Goal: Information Seeking & Learning: Learn about a topic

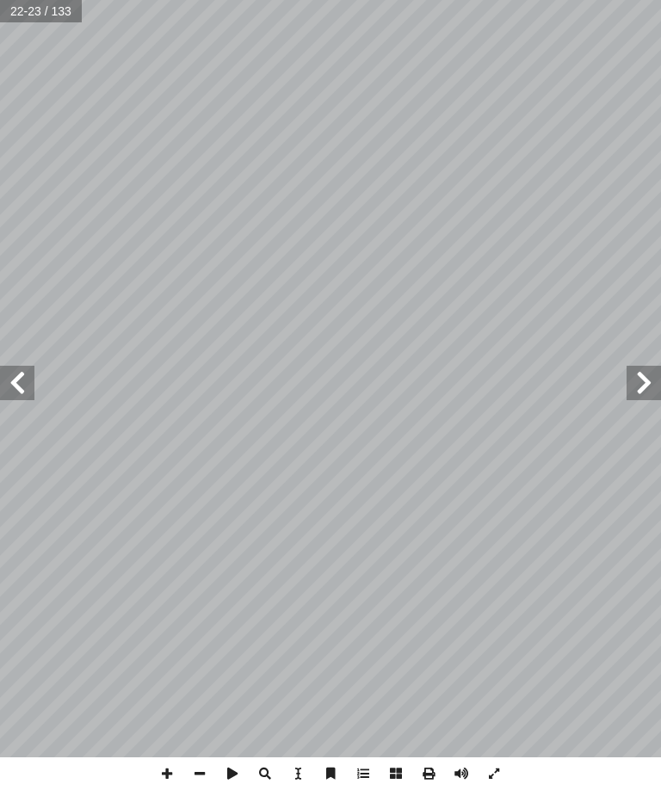
click at [651, 390] on span at bounding box center [643, 383] width 34 height 34
click at [653, 374] on span at bounding box center [643, 383] width 34 height 34
click at [15, 379] on span at bounding box center [17, 383] width 34 height 34
click at [11, 381] on span at bounding box center [17, 383] width 34 height 34
click at [21, 390] on span at bounding box center [17, 383] width 34 height 34
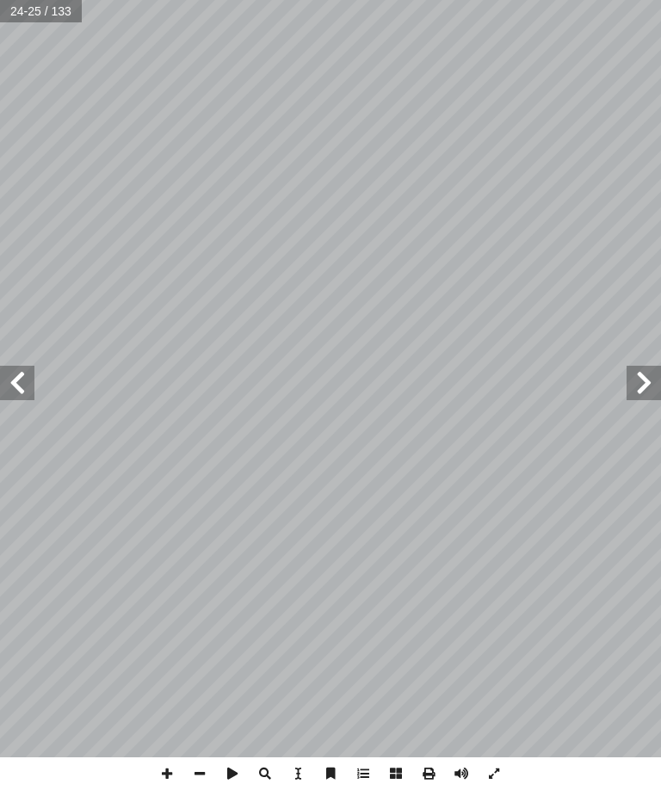
click at [8, 373] on span at bounding box center [17, 383] width 34 height 34
click at [629, 367] on span at bounding box center [643, 383] width 34 height 34
click at [32, 366] on span at bounding box center [17, 383] width 34 height 34
click at [10, 369] on span at bounding box center [17, 383] width 34 height 34
click at [33, 379] on span at bounding box center [17, 383] width 34 height 34
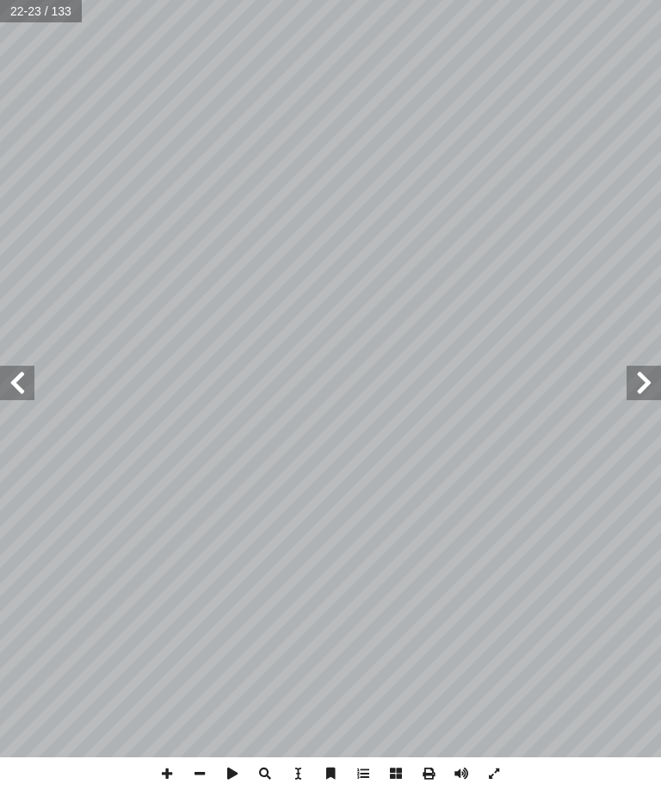
click at [25, 379] on span at bounding box center [17, 383] width 34 height 34
click at [28, 367] on span at bounding box center [17, 383] width 34 height 34
click at [5, 373] on span at bounding box center [17, 383] width 34 height 34
click at [640, 375] on span at bounding box center [643, 383] width 34 height 34
click at [18, 368] on span at bounding box center [17, 383] width 34 height 34
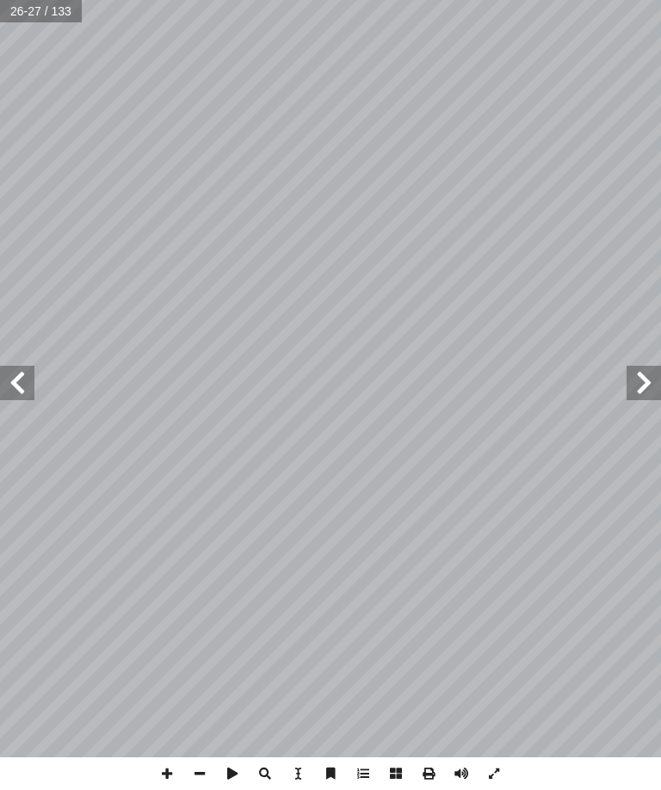
click at [632, 389] on span at bounding box center [643, 383] width 34 height 34
click at [9, 394] on span at bounding box center [17, 383] width 34 height 34
click at [639, 366] on span at bounding box center [643, 383] width 34 height 34
click at [34, 378] on span at bounding box center [17, 383] width 34 height 34
click at [631, 366] on span at bounding box center [643, 383] width 34 height 34
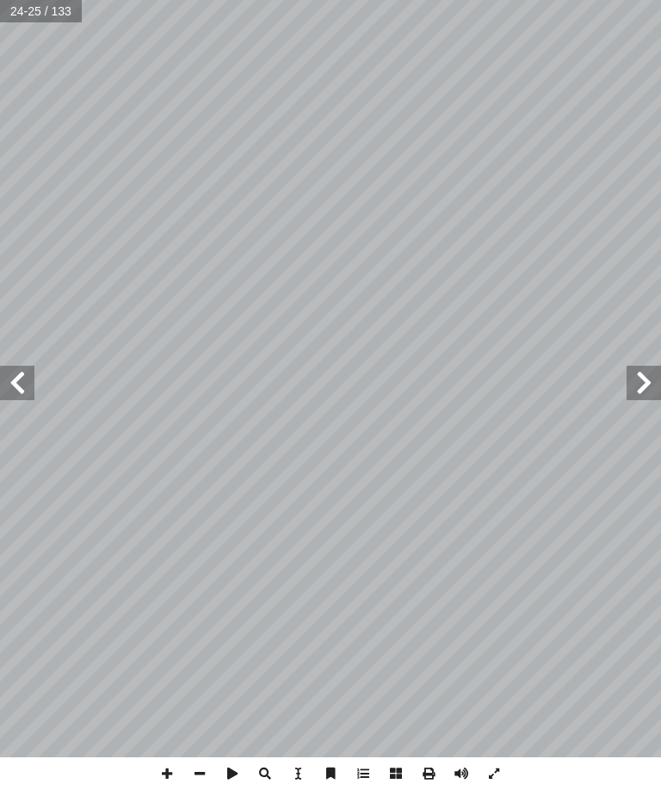
click at [22, 366] on span at bounding box center [17, 383] width 34 height 34
click at [32, 379] on span at bounding box center [17, 383] width 34 height 34
click at [9, 375] on span at bounding box center [17, 383] width 34 height 34
click at [641, 387] on span at bounding box center [643, 383] width 34 height 34
click at [23, 388] on span at bounding box center [17, 383] width 34 height 34
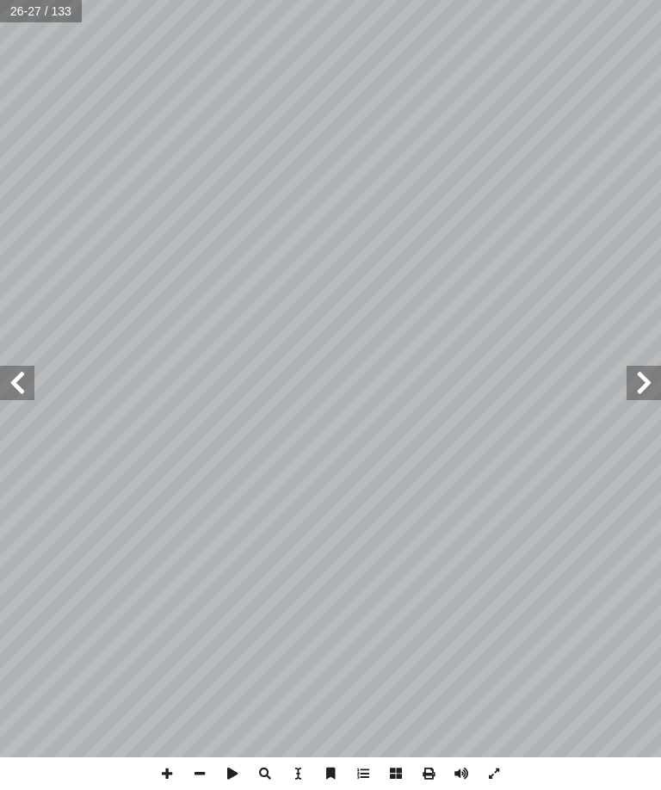
click at [637, 381] on span at bounding box center [643, 383] width 34 height 34
click at [642, 375] on span at bounding box center [643, 383] width 34 height 34
click at [633, 380] on span at bounding box center [643, 383] width 34 height 34
click at [643, 371] on span at bounding box center [643, 383] width 34 height 34
click at [10, 391] on span at bounding box center [17, 383] width 34 height 34
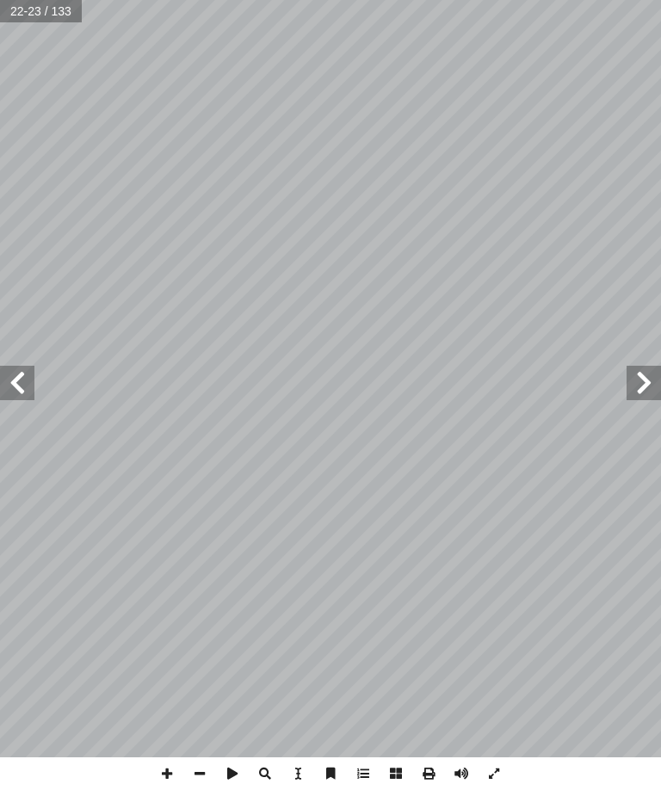
click at [21, 379] on span at bounding box center [17, 383] width 34 height 34
click at [27, 385] on span at bounding box center [17, 383] width 34 height 34
click at [22, 387] on span at bounding box center [17, 383] width 34 height 34
click at [20, 392] on span at bounding box center [17, 383] width 34 height 34
click at [637, 369] on span at bounding box center [643, 383] width 34 height 34
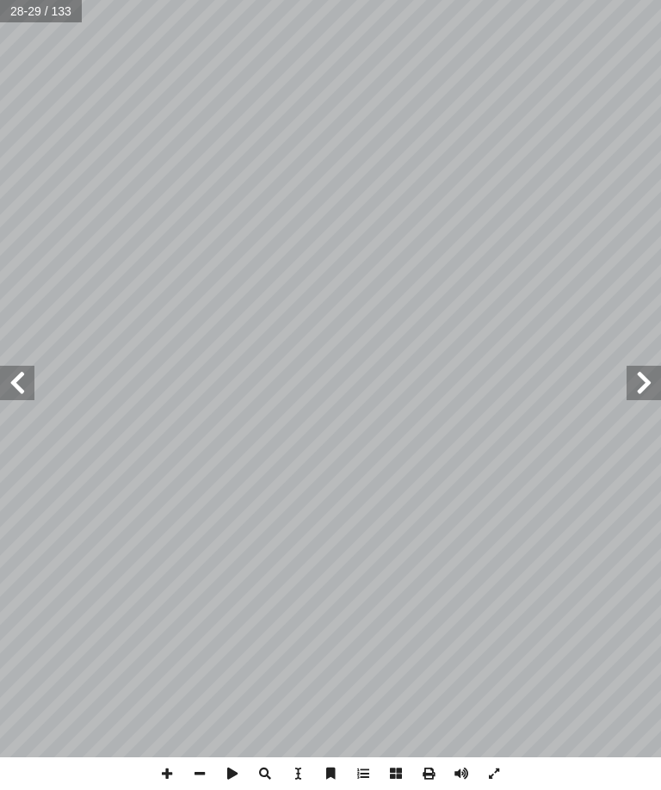
click at [653, 396] on span at bounding box center [643, 383] width 34 height 34
click at [639, 395] on span at bounding box center [643, 383] width 34 height 34
click at [628, 385] on span at bounding box center [643, 383] width 34 height 34
click at [9, 383] on span at bounding box center [17, 383] width 34 height 34
click at [25, 383] on span at bounding box center [17, 383] width 34 height 34
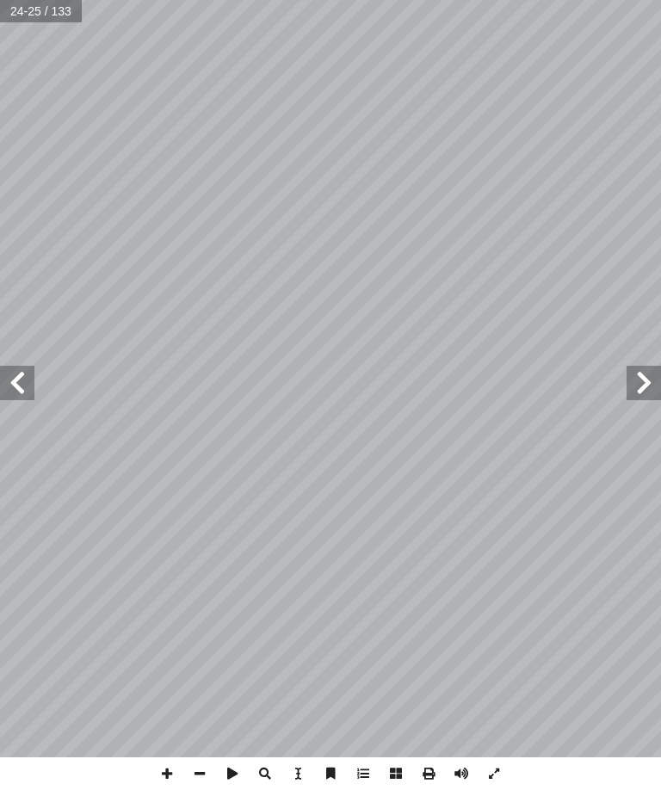
click at [5, 379] on span at bounding box center [17, 383] width 34 height 34
click at [10, 386] on span at bounding box center [17, 383] width 34 height 34
click at [5, 387] on span at bounding box center [17, 383] width 34 height 34
click at [12, 379] on span at bounding box center [17, 383] width 34 height 34
click at [640, 385] on span at bounding box center [643, 383] width 34 height 34
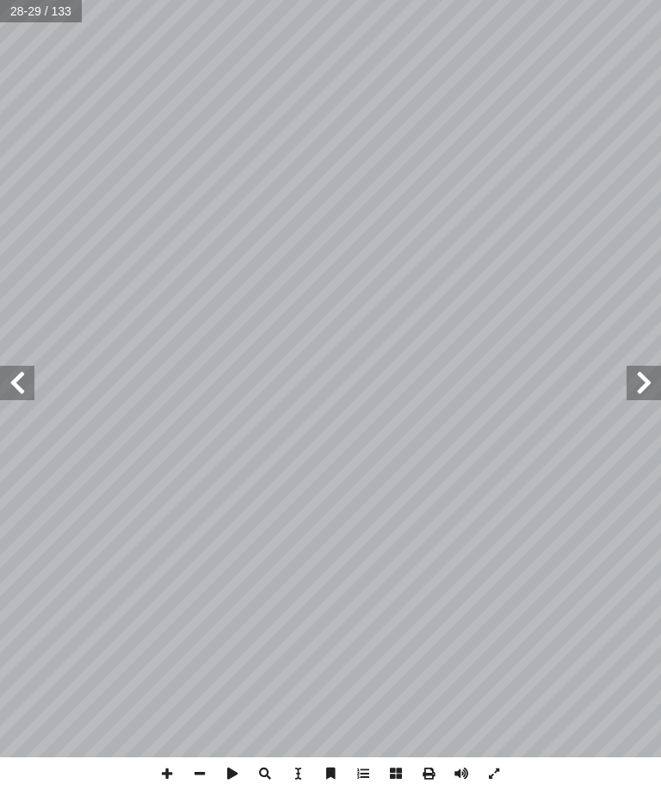
click at [13, 392] on span at bounding box center [17, 383] width 34 height 34
click at [15, 374] on span at bounding box center [17, 383] width 34 height 34
click at [24, 398] on span at bounding box center [17, 383] width 34 height 34
click at [19, 370] on span at bounding box center [17, 383] width 34 height 34
click at [632, 388] on span at bounding box center [643, 383] width 34 height 34
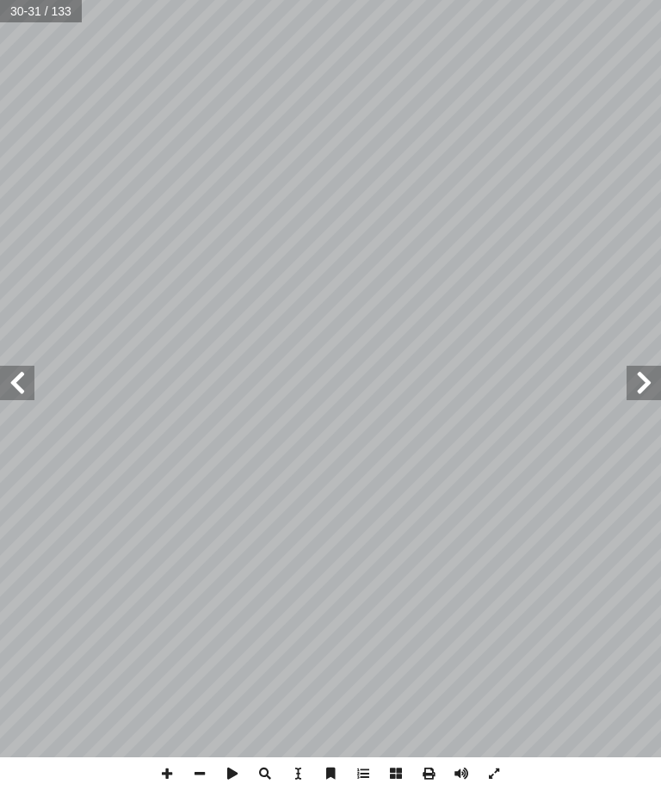
click at [14, 398] on span at bounding box center [17, 383] width 34 height 34
click at [10, 372] on span at bounding box center [17, 383] width 34 height 34
click at [632, 385] on span at bounding box center [643, 383] width 34 height 34
click at [637, 376] on span at bounding box center [643, 383] width 34 height 34
click at [9, 377] on span at bounding box center [17, 383] width 34 height 34
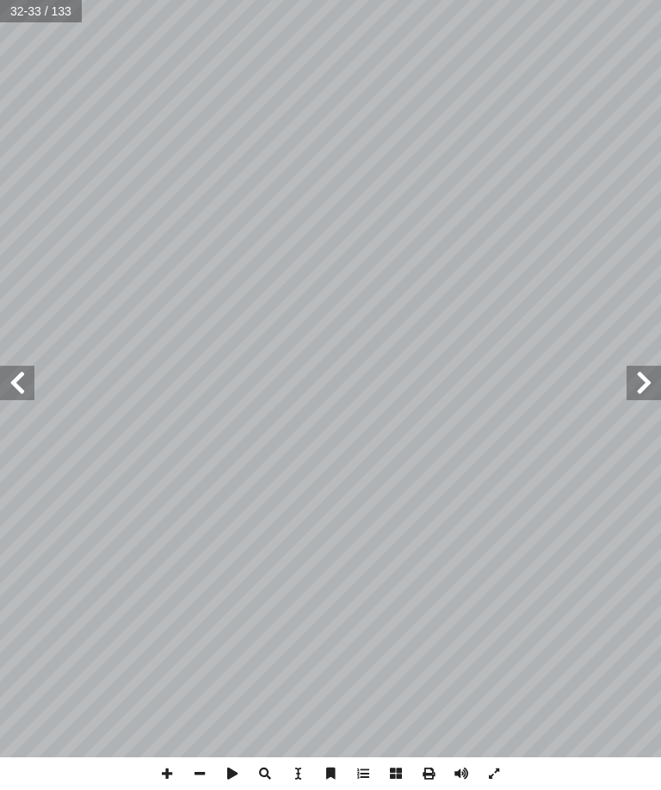
click at [643, 381] on span at bounding box center [643, 383] width 34 height 34
click at [22, 390] on span at bounding box center [17, 383] width 34 height 34
click at [637, 389] on span at bounding box center [643, 383] width 34 height 34
click at [22, 368] on span at bounding box center [17, 383] width 34 height 34
click at [643, 367] on span at bounding box center [643, 383] width 34 height 34
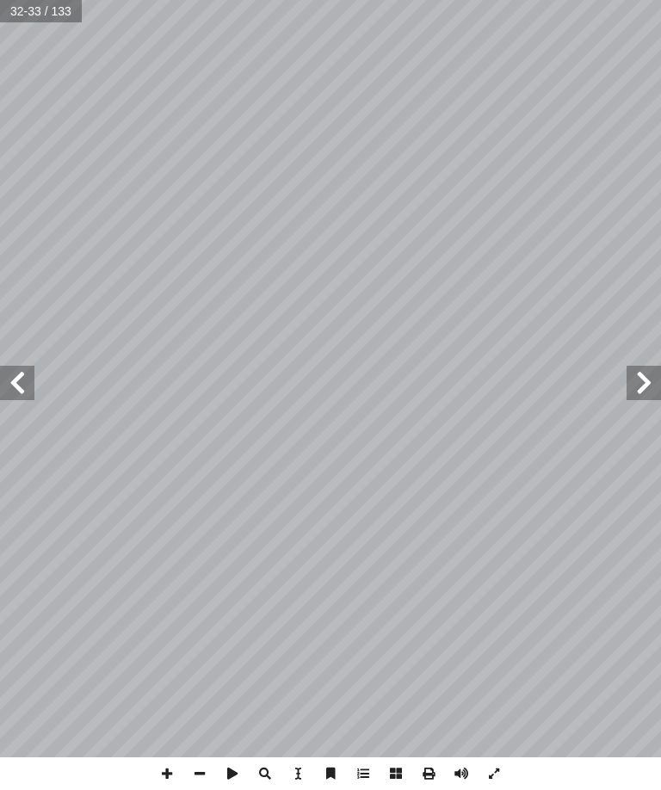
click at [647, 371] on span at bounding box center [643, 383] width 34 height 34
click at [25, 372] on span at bounding box center [17, 383] width 34 height 34
click at [11, 373] on span at bounding box center [17, 383] width 34 height 34
click at [9, 379] on span at bounding box center [17, 383] width 34 height 34
click at [8, 381] on span at bounding box center [17, 383] width 34 height 34
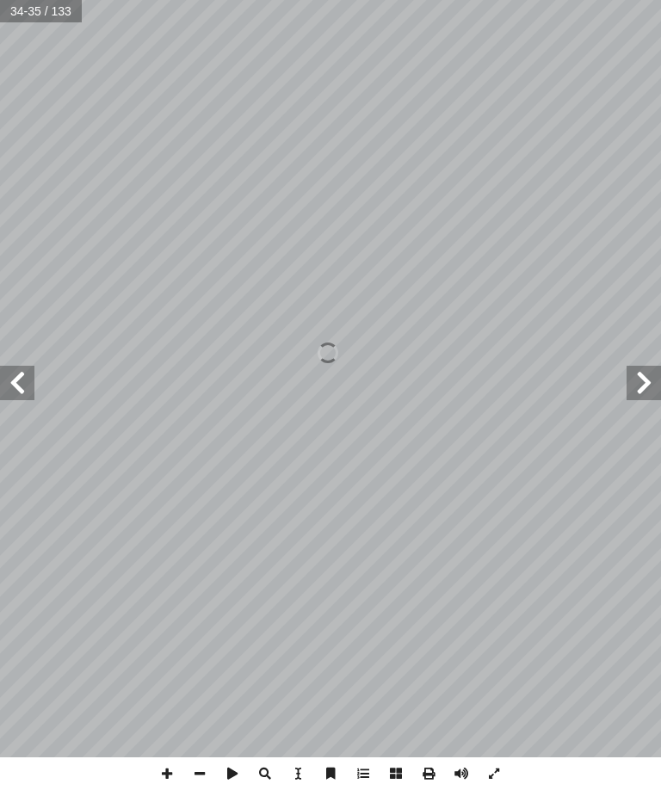
click at [626, 378] on span at bounding box center [643, 383] width 34 height 34
click at [627, 385] on span at bounding box center [643, 383] width 34 height 34
click at [22, 383] on span at bounding box center [17, 383] width 34 height 34
click at [630, 373] on span at bounding box center [643, 383] width 34 height 34
click at [11, 376] on span at bounding box center [17, 383] width 34 height 34
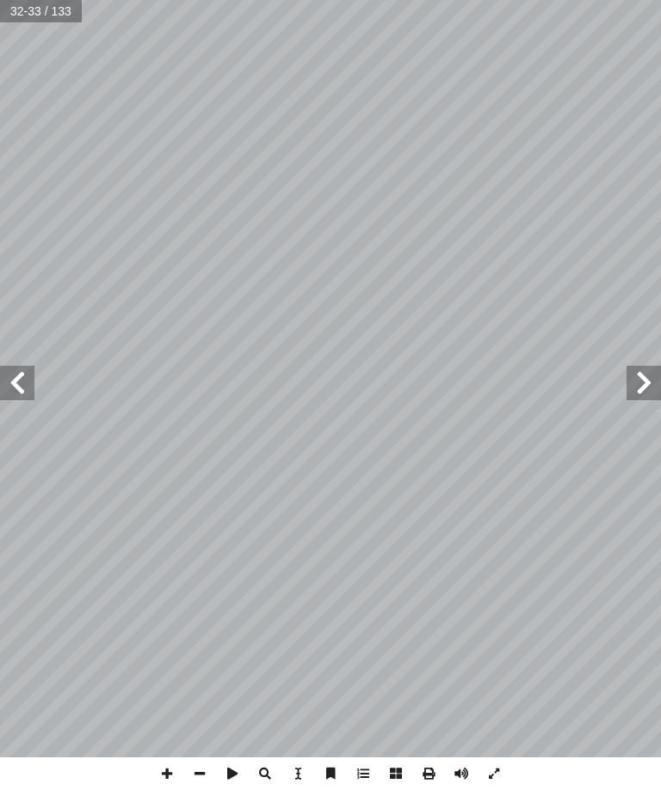
click at [641, 366] on span at bounding box center [643, 383] width 34 height 34
click at [11, 378] on span at bounding box center [17, 383] width 34 height 34
click at [26, 372] on span at bounding box center [17, 383] width 34 height 34
click at [15, 371] on span at bounding box center [17, 383] width 34 height 34
click at [635, 381] on span at bounding box center [643, 383] width 34 height 34
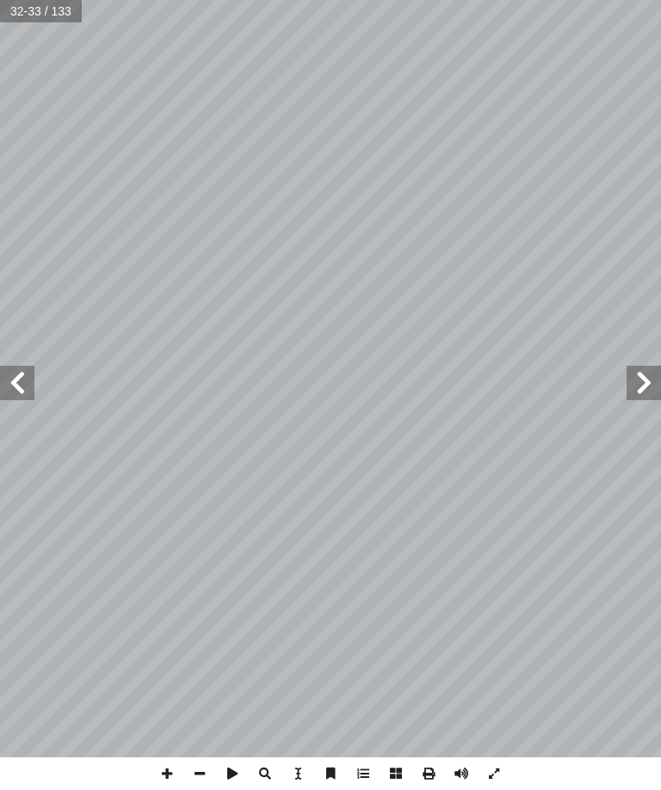
click at [23, 391] on span at bounding box center [17, 383] width 34 height 34
click at [637, 366] on span at bounding box center [643, 383] width 34 height 34
click at [22, 377] on span at bounding box center [17, 383] width 34 height 34
click at [636, 376] on span at bounding box center [643, 383] width 34 height 34
click at [656, 378] on span at bounding box center [643, 383] width 34 height 34
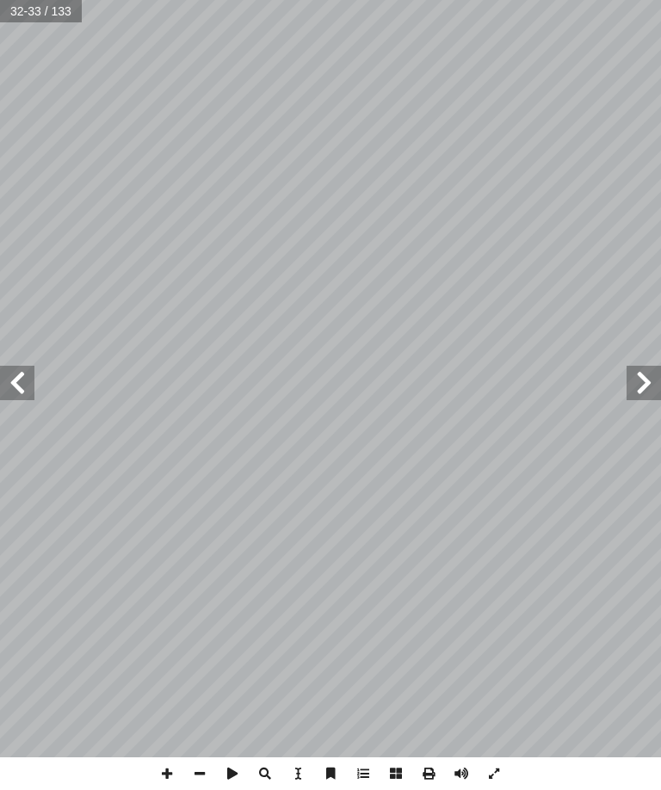
click at [28, 377] on span at bounding box center [17, 383] width 34 height 34
click at [631, 374] on span at bounding box center [643, 383] width 34 height 34
click at [645, 367] on span at bounding box center [643, 383] width 34 height 34
click at [5, 378] on span at bounding box center [17, 383] width 34 height 34
click at [9, 380] on span at bounding box center [17, 383] width 34 height 34
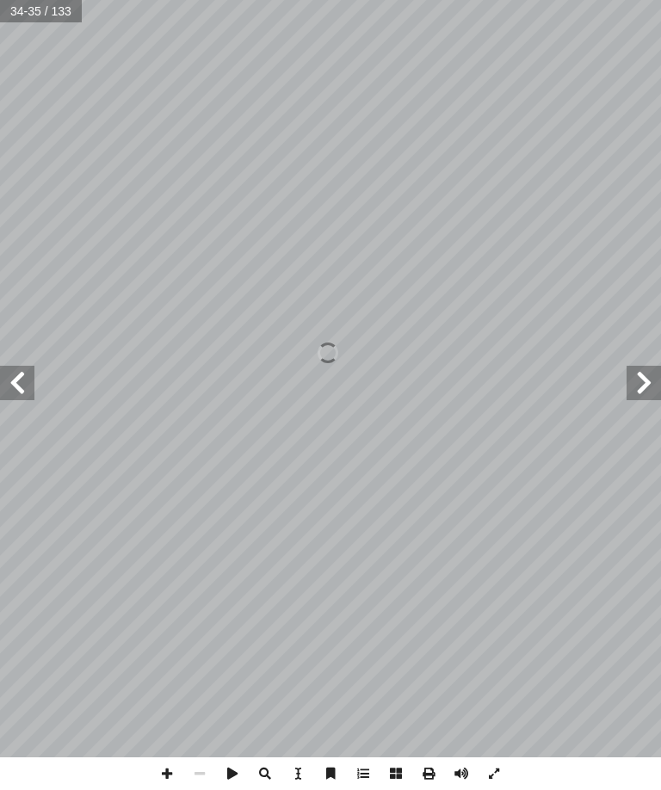
click at [641, 385] on span at bounding box center [643, 383] width 34 height 34
click at [28, 375] on span at bounding box center [17, 383] width 34 height 34
click at [653, 367] on span at bounding box center [643, 383] width 34 height 34
click at [8, 369] on span at bounding box center [17, 383] width 34 height 34
